Goal: Task Accomplishment & Management: Manage account settings

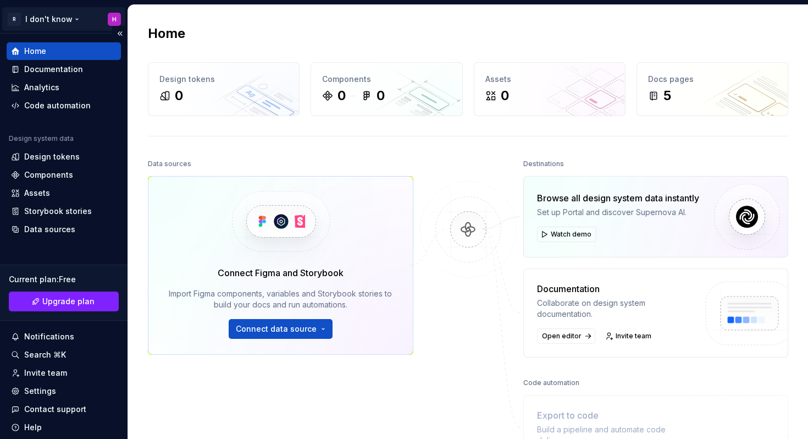
click at [106, 20] on html "R I don't know H Home Documentation Analytics Code automation Design system dat…" at bounding box center [404, 219] width 808 height 439
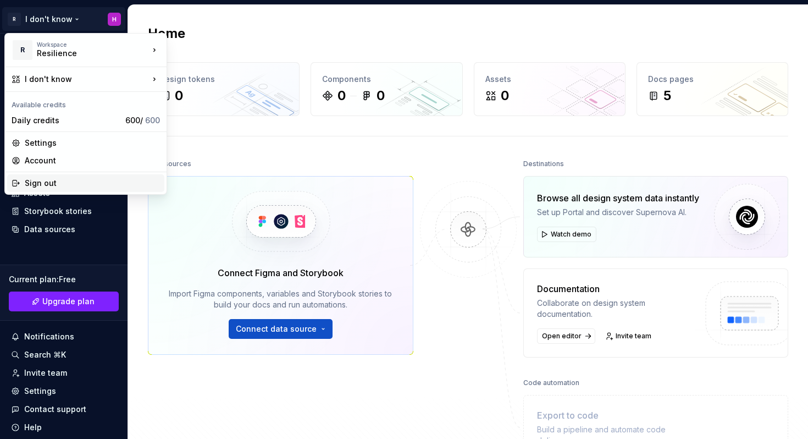
click at [65, 180] on div "Sign out" at bounding box center [92, 183] width 135 height 11
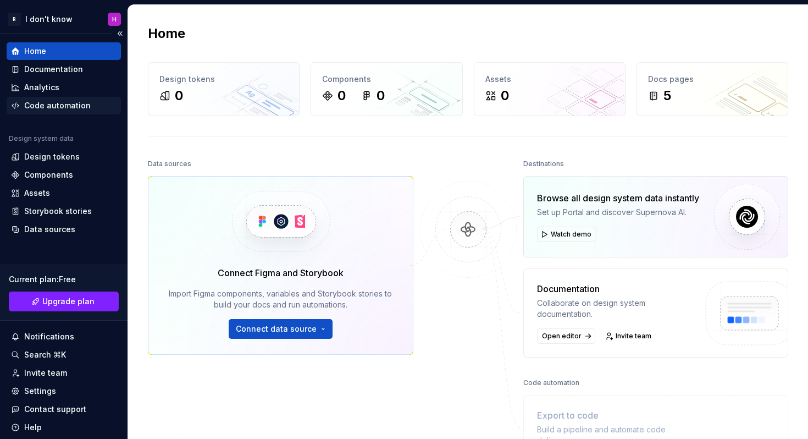
click at [44, 103] on div "Code automation" at bounding box center [57, 105] width 67 height 11
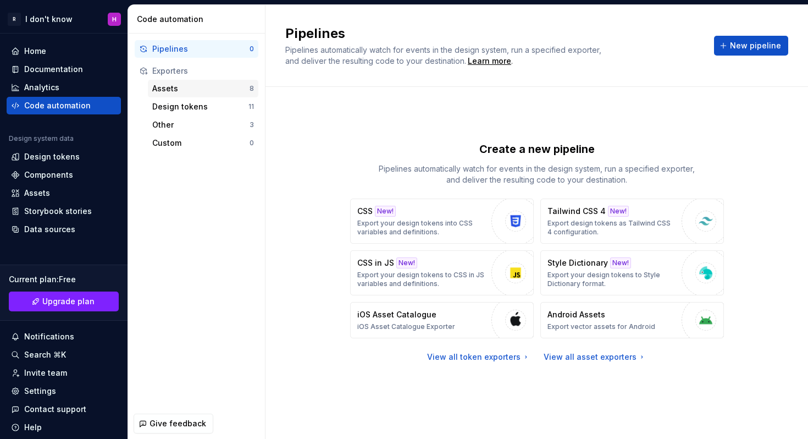
click at [170, 87] on div "Assets" at bounding box center [200, 88] width 97 height 11
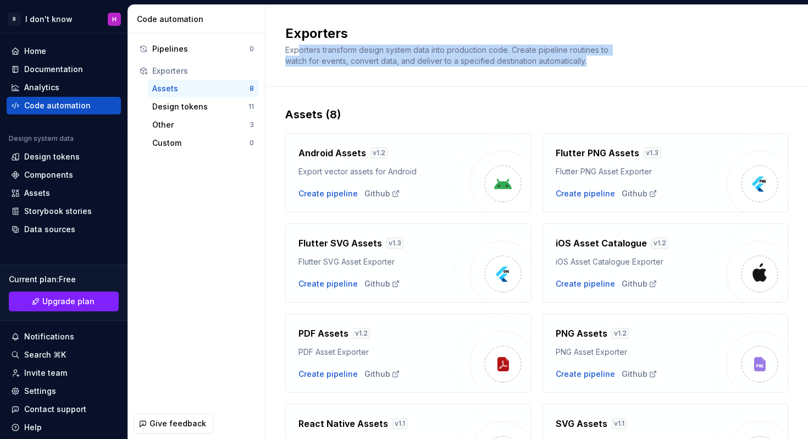
drag, startPoint x: 300, startPoint y: 48, endPoint x: 620, endPoint y: 60, distance: 319.7
click at [620, 60] on div "Exporters Exporters transform design system data into production code. Create p…" at bounding box center [530, 46] width 490 height 42
click at [214, 108] on div "Design tokens" at bounding box center [200, 106] width 96 height 11
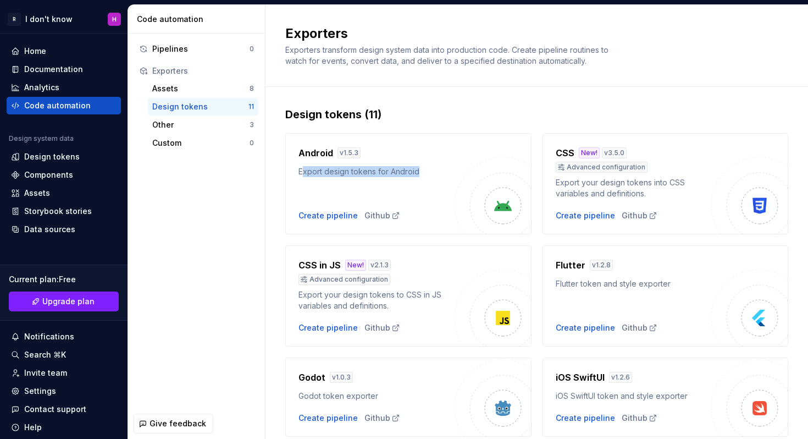
drag, startPoint x: 302, startPoint y: 171, endPoint x: 432, endPoint y: 178, distance: 130.0
click at [432, 178] on div "Android v 1.5.3 Export design tokens for Android Create pipeline Github" at bounding box center [377, 183] width 156 height 75
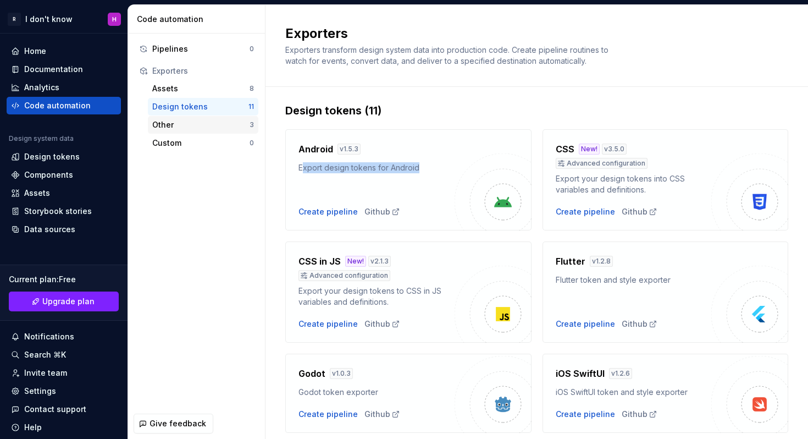
click at [198, 121] on div "Other" at bounding box center [200, 124] width 97 height 11
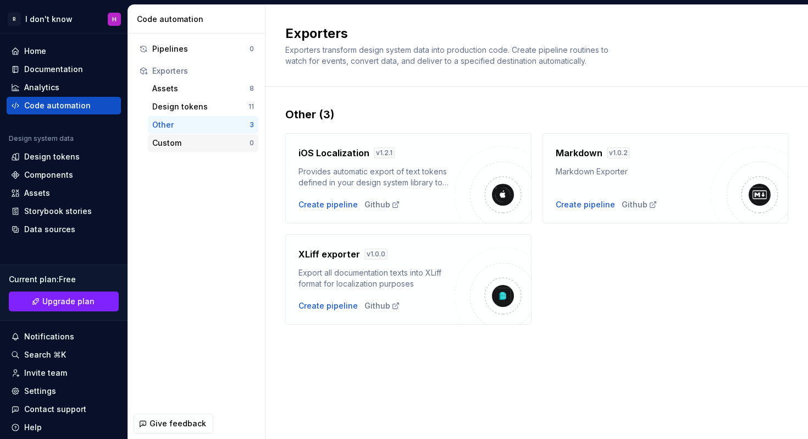
click at [189, 140] on div "Custom" at bounding box center [200, 142] width 97 height 11
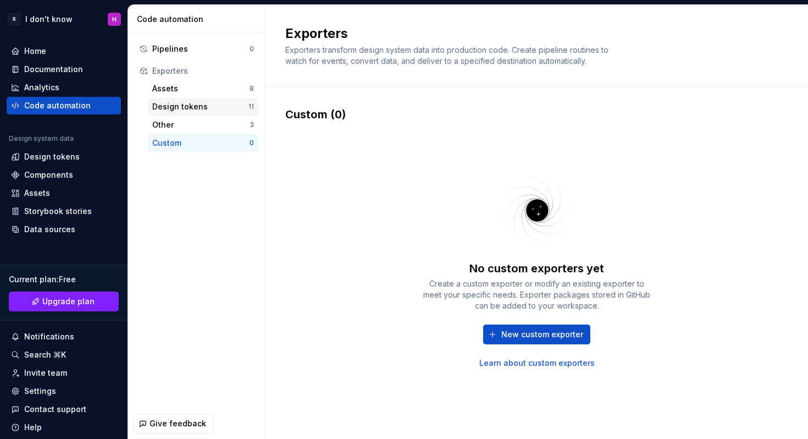
click at [171, 103] on div "Design tokens" at bounding box center [200, 106] width 96 height 11
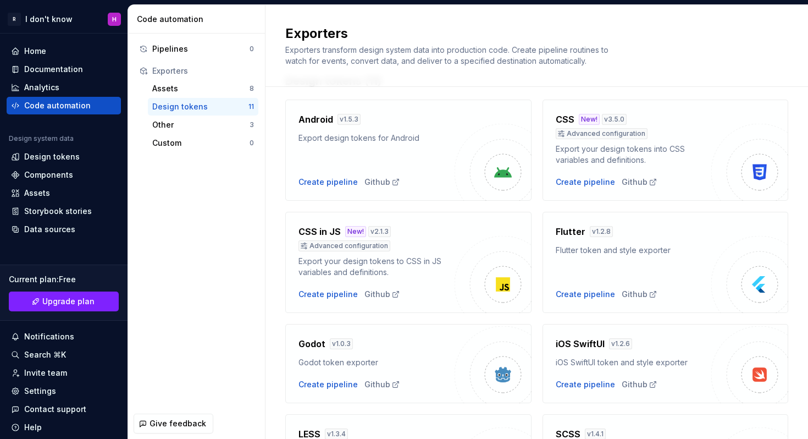
scroll to position [55, 0]
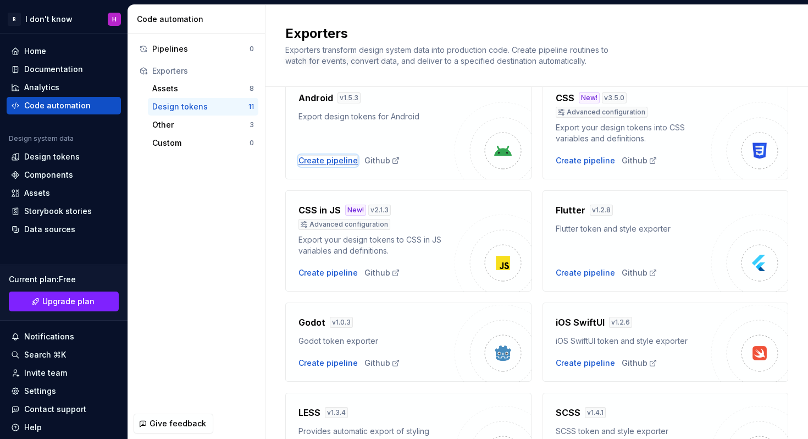
click at [325, 164] on div "Create pipeline" at bounding box center [328, 160] width 59 height 11
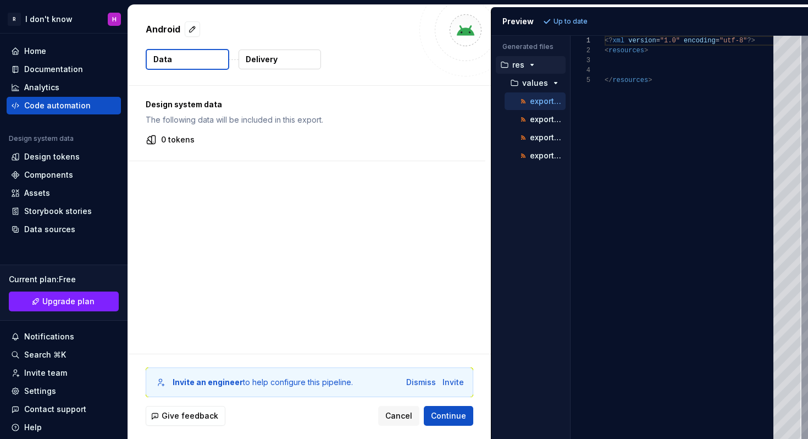
click at [491, 193] on div "Preview Up to date Generated files Accessibility guide for tree . Navigate the …" at bounding box center [649, 223] width 317 height 432
click at [47, 104] on div "Code automation" at bounding box center [57, 105] width 67 height 11
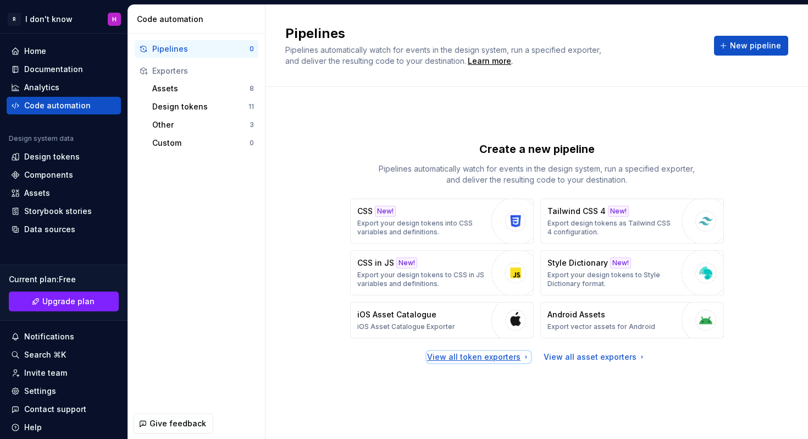
click at [460, 356] on div "View all token exporters" at bounding box center [478, 356] width 103 height 11
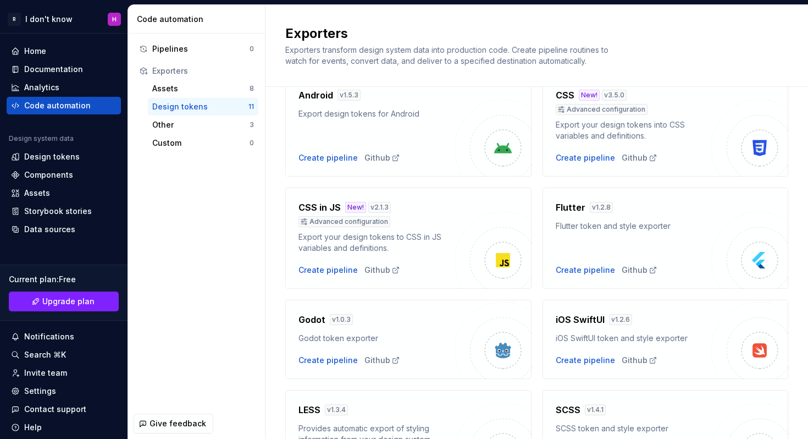
scroll to position [85, 0]
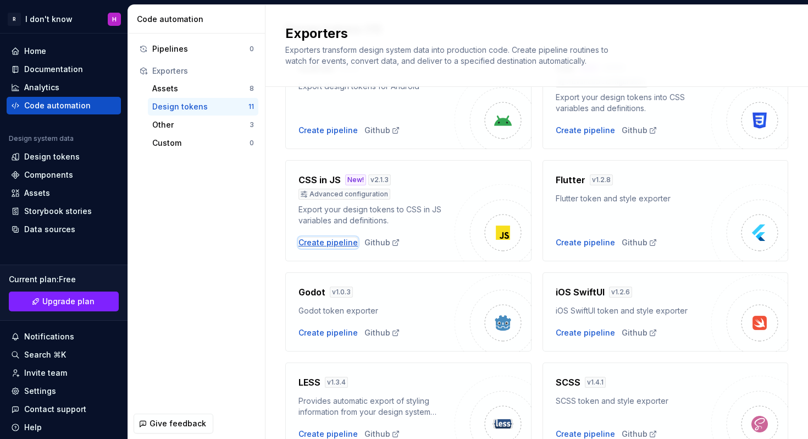
click at [333, 241] on div "Create pipeline" at bounding box center [328, 242] width 59 height 11
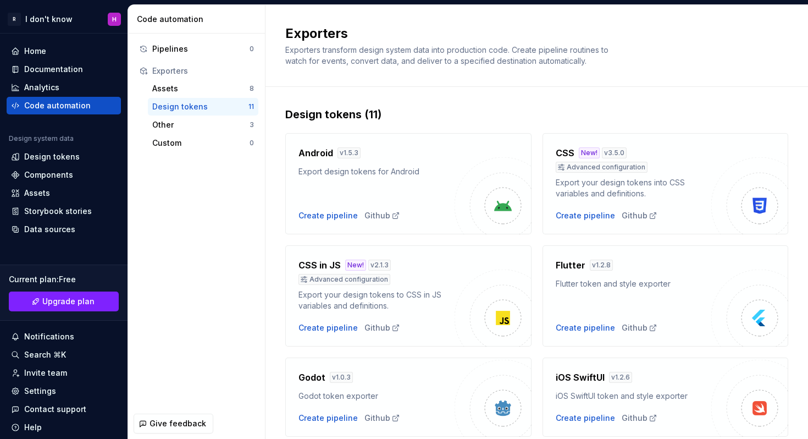
click at [558, 151] on h4 "CSS" at bounding box center [565, 152] width 19 height 13
click at [766, 228] on img at bounding box center [749, 195] width 77 height 77
click at [744, 182] on img at bounding box center [749, 195] width 77 height 77
click at [656, 222] on div "CSS New! v 3.5.0 Advanced configuration Export your design tokens into CSS vari…" at bounding box center [666, 183] width 246 height 101
click at [174, 87] on div "Assets" at bounding box center [200, 88] width 97 height 11
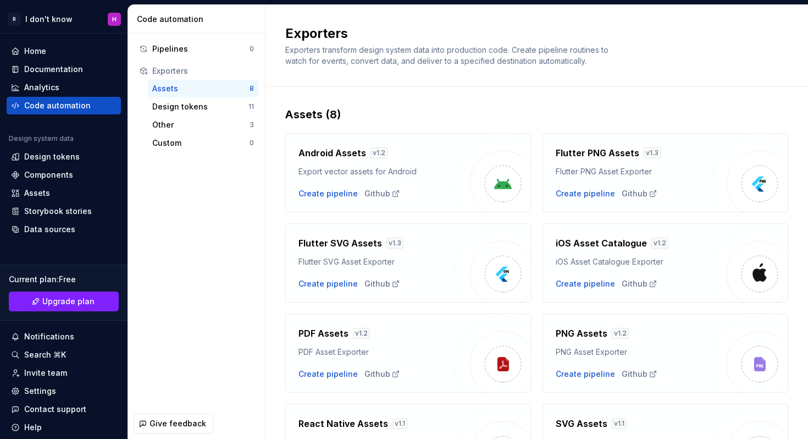
click at [338, 149] on h4 "Android Assets" at bounding box center [333, 152] width 68 height 13
click at [321, 195] on div "Create pipeline" at bounding box center [328, 193] width 59 height 11
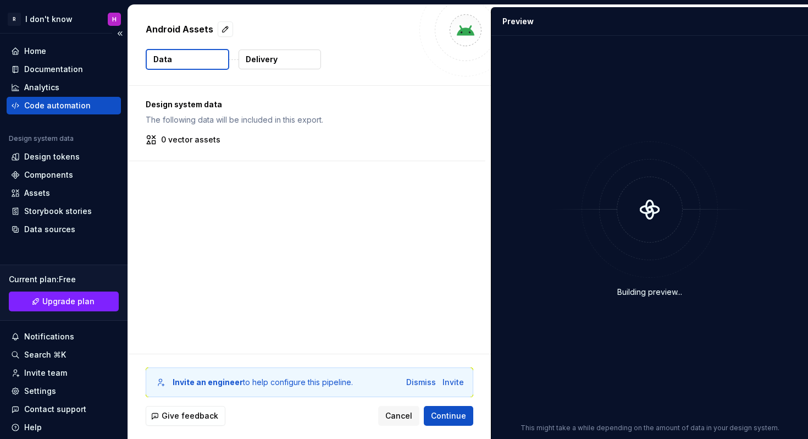
click at [64, 102] on div "Code automation" at bounding box center [57, 105] width 67 height 11
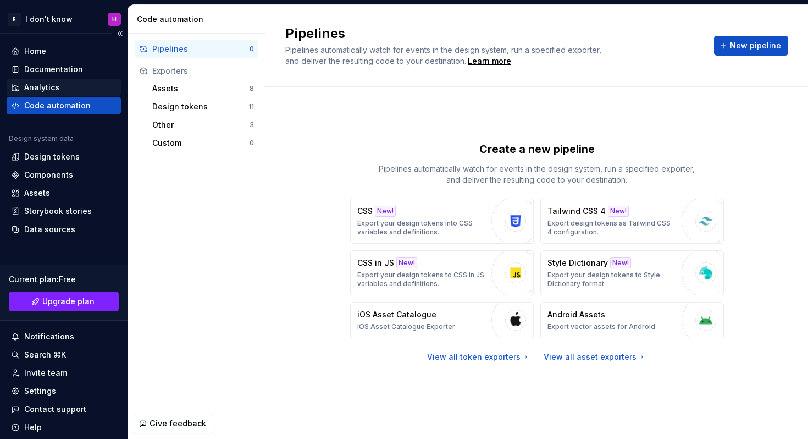
click at [54, 87] on div "Analytics" at bounding box center [41, 87] width 35 height 11
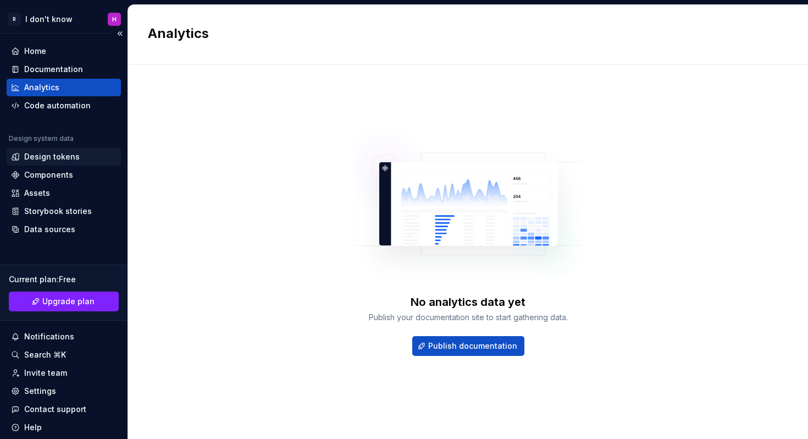
click at [74, 156] on div "Design tokens" at bounding box center [52, 156] width 56 height 11
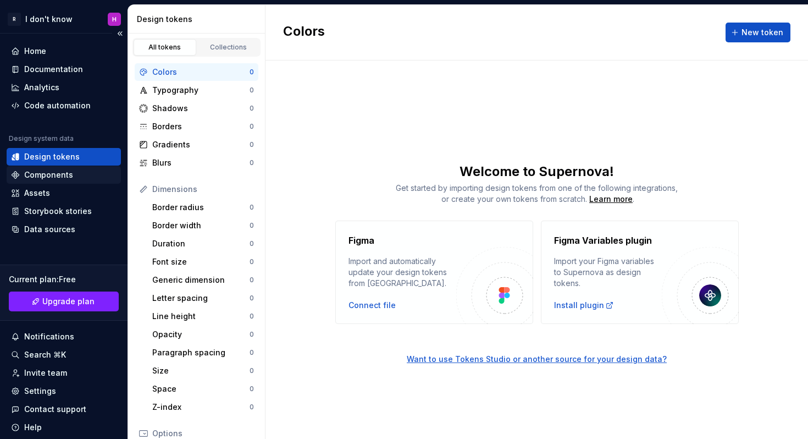
click at [38, 174] on div "Components" at bounding box center [48, 174] width 49 height 11
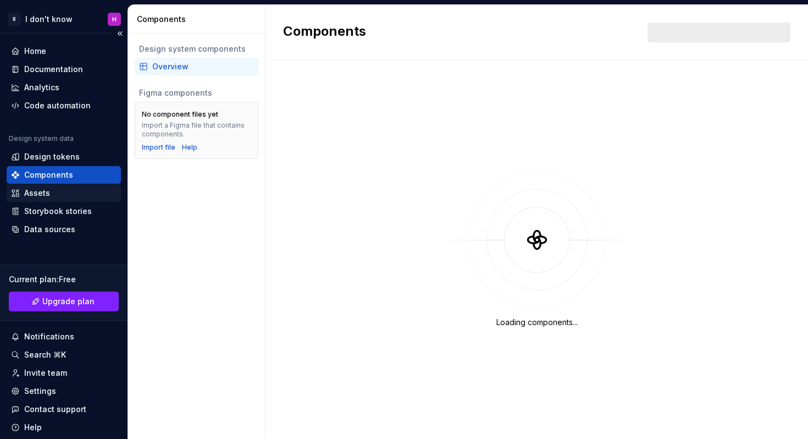
click at [36, 195] on div "Assets" at bounding box center [37, 192] width 26 height 11
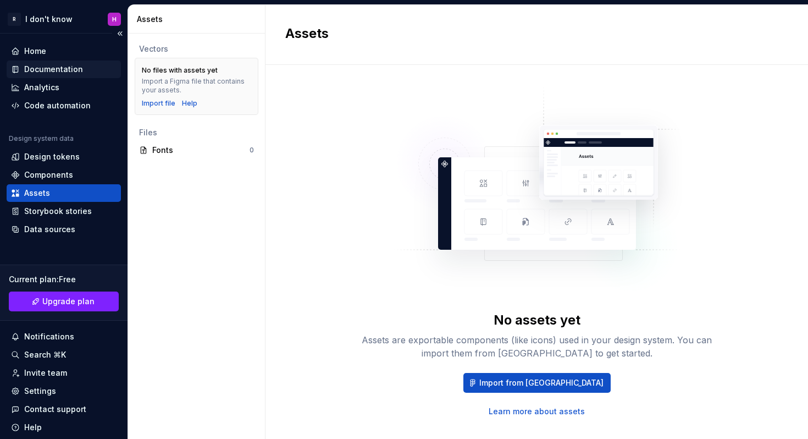
click at [31, 65] on div "Documentation" at bounding box center [53, 69] width 59 height 11
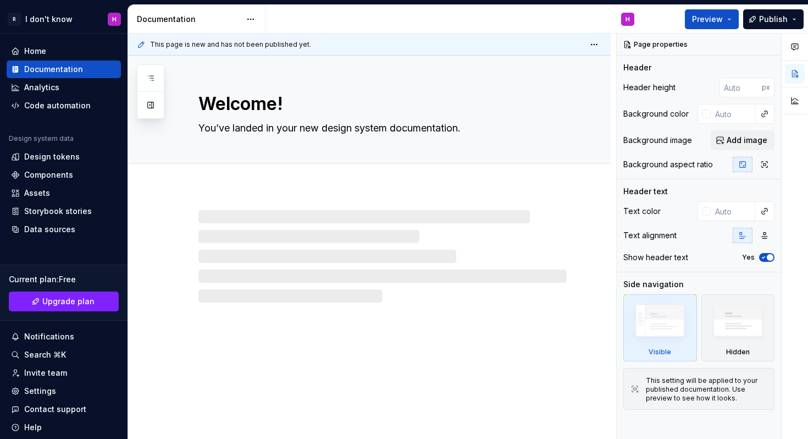
type textarea "*"
